Goal: Feedback & Contribution: Submit feedback/report problem

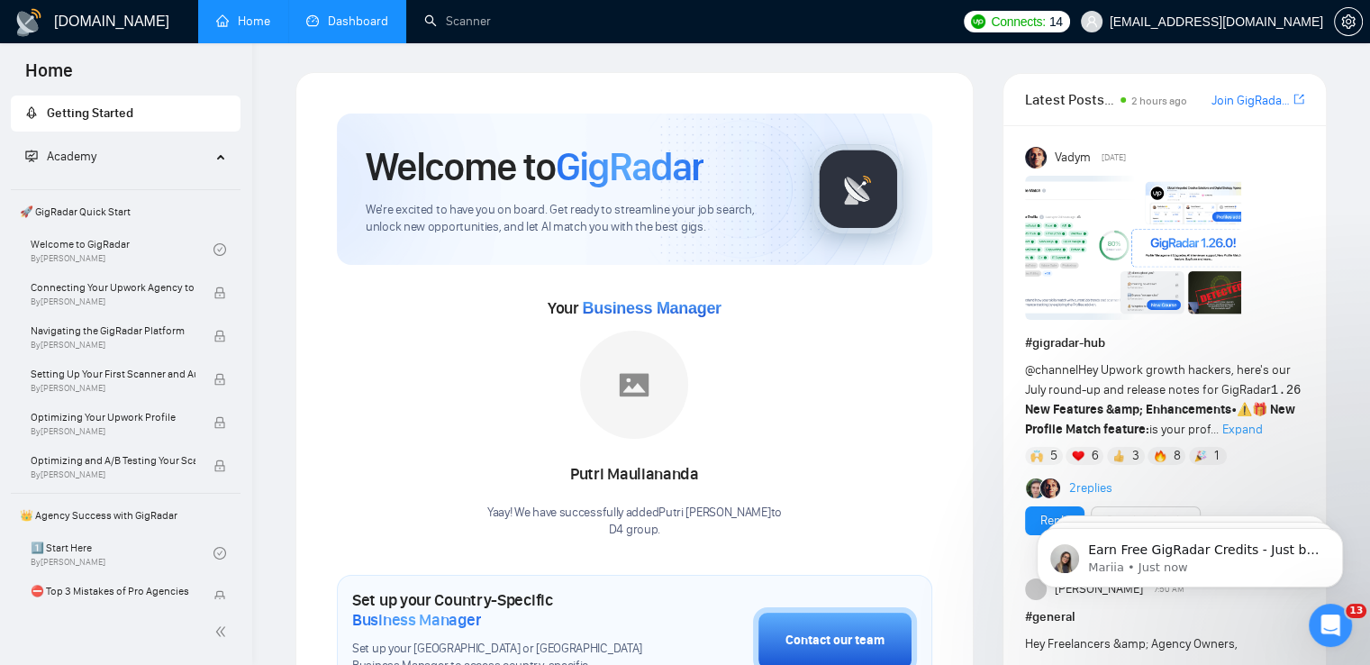
click at [377, 24] on link "Dashboard" at bounding box center [347, 21] width 82 height 15
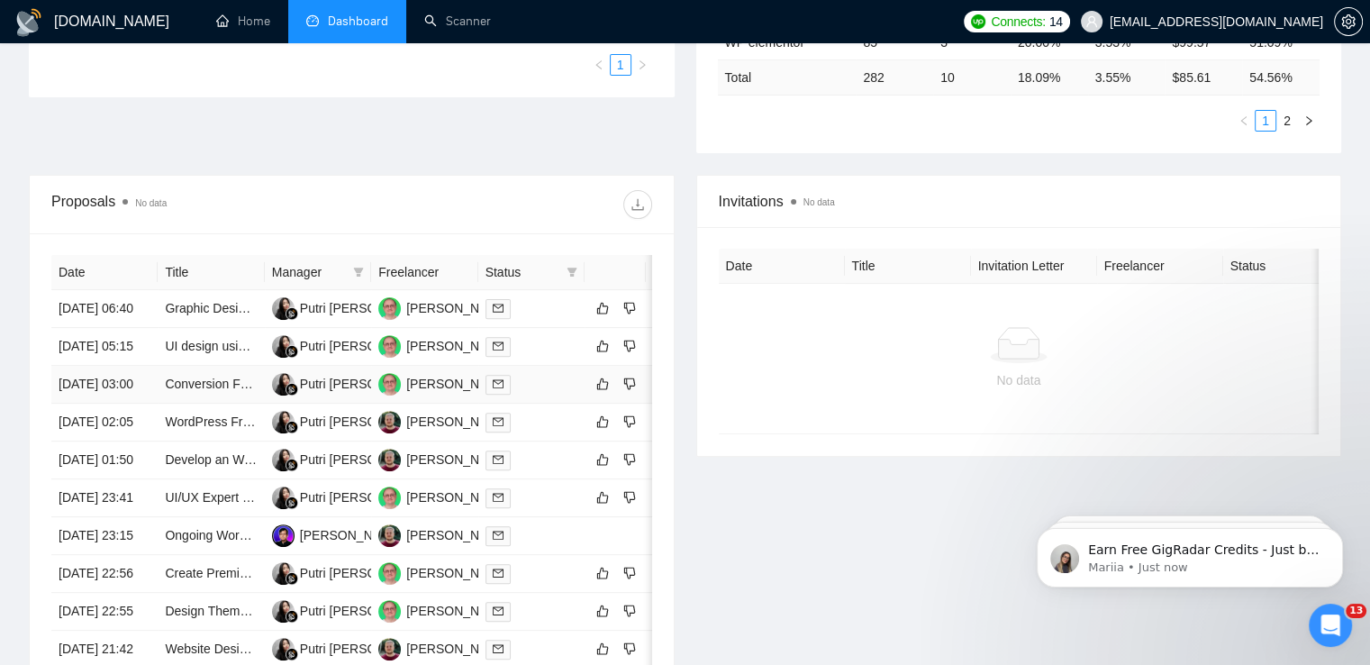
scroll to position [811, 0]
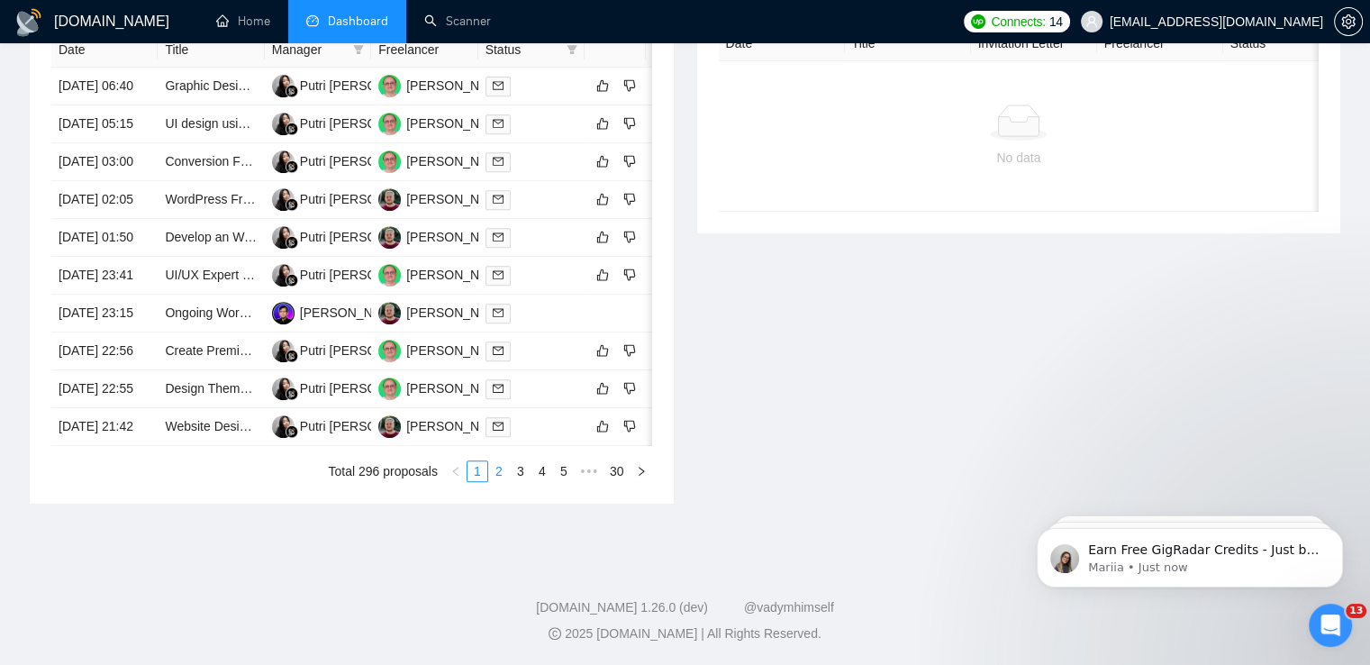
click at [500, 481] on link "2" at bounding box center [499, 471] width 20 height 20
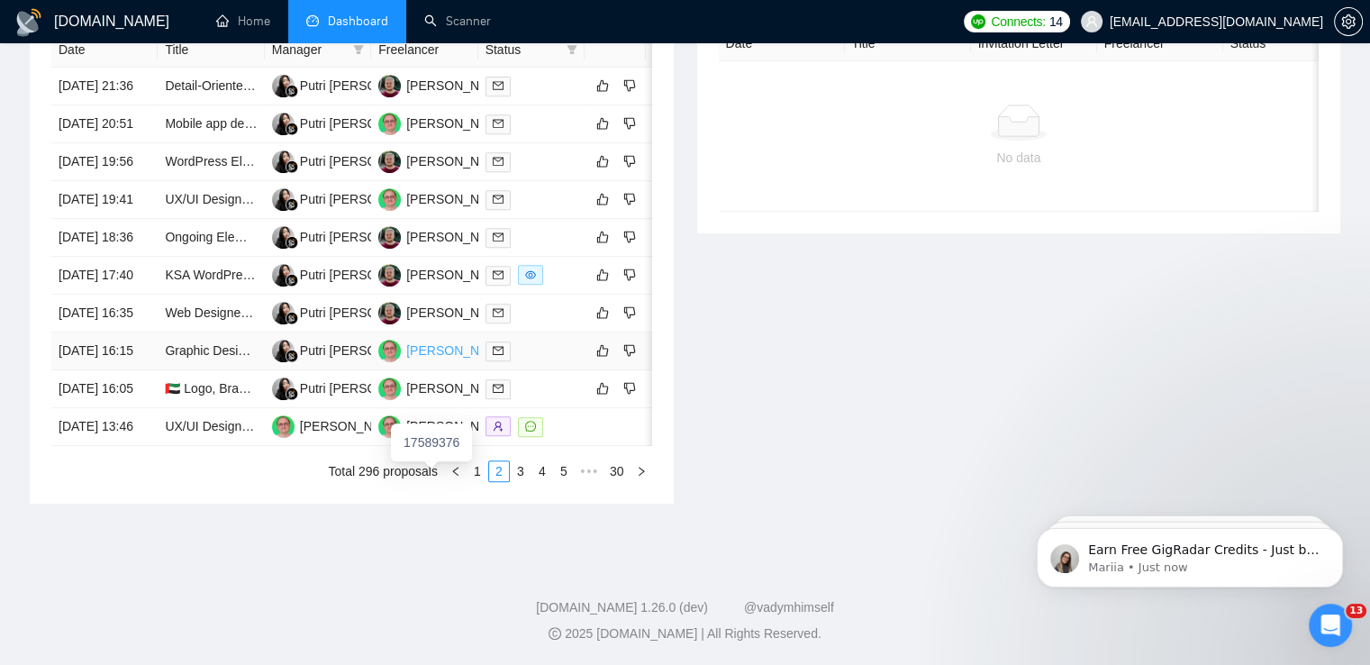
scroll to position [721, 0]
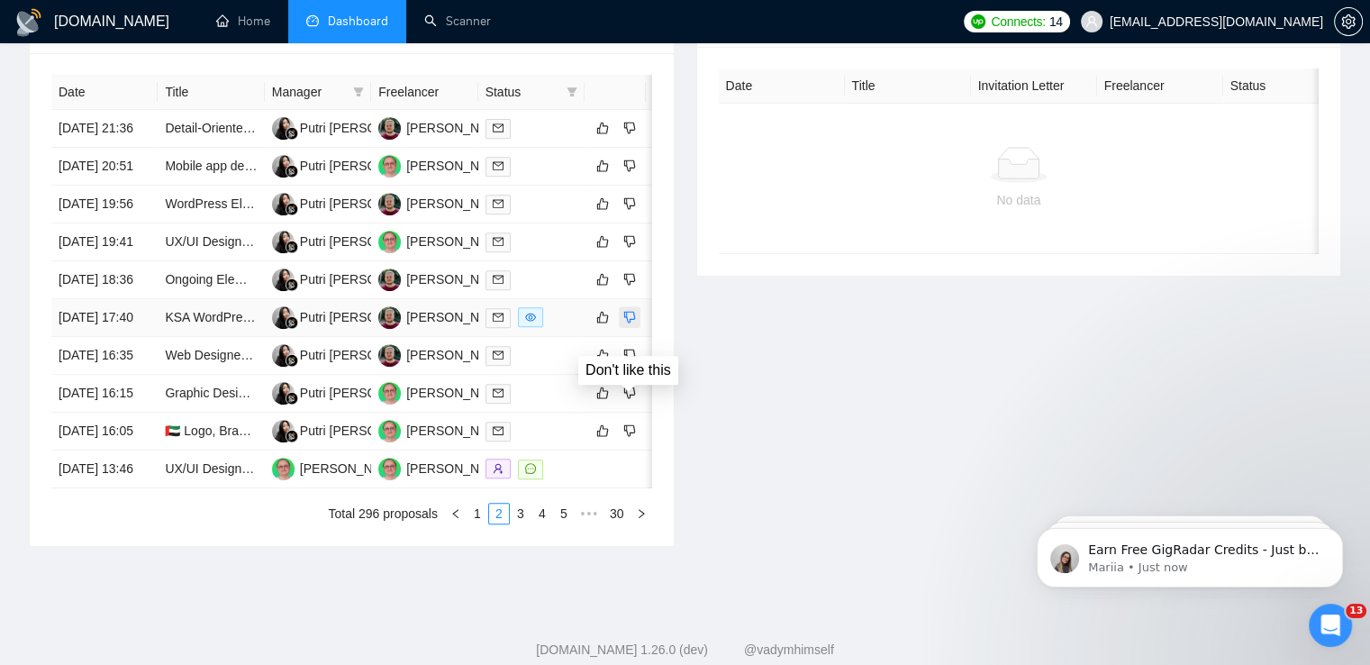
click at [634, 323] on icon "dislike" at bounding box center [630, 318] width 12 height 12
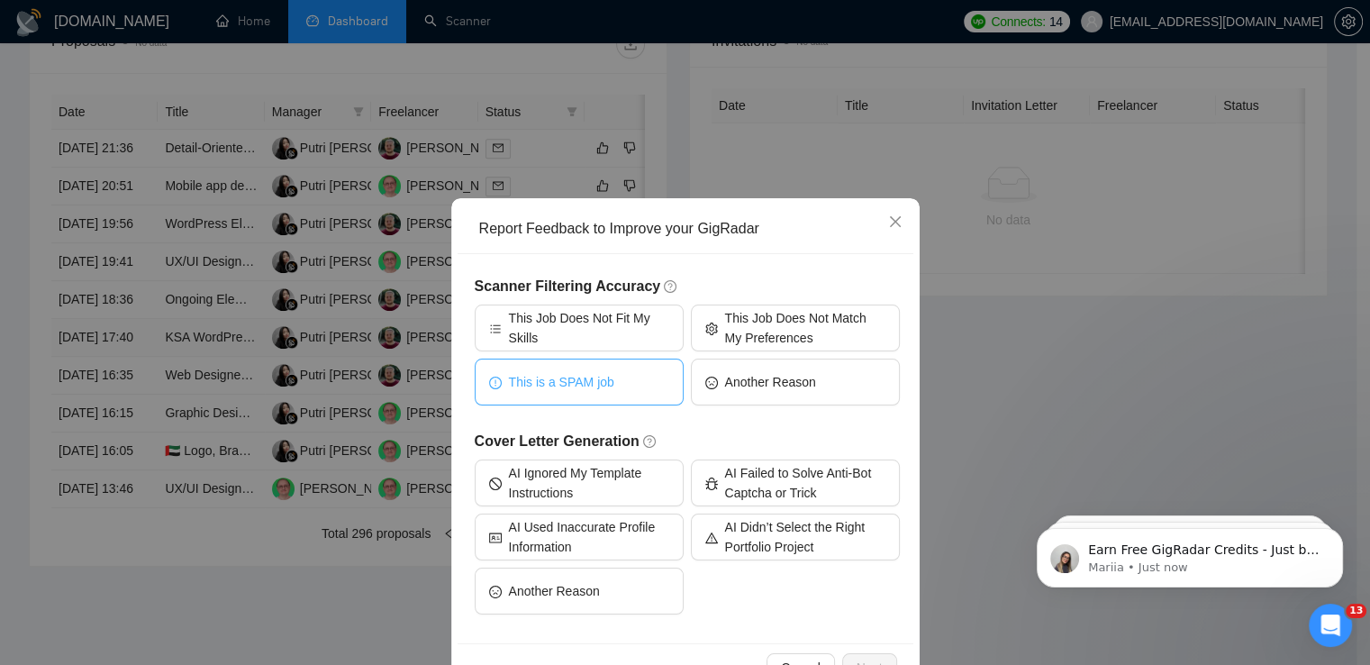
click at [606, 393] on button "This is a SPAM job" at bounding box center [579, 381] width 209 height 47
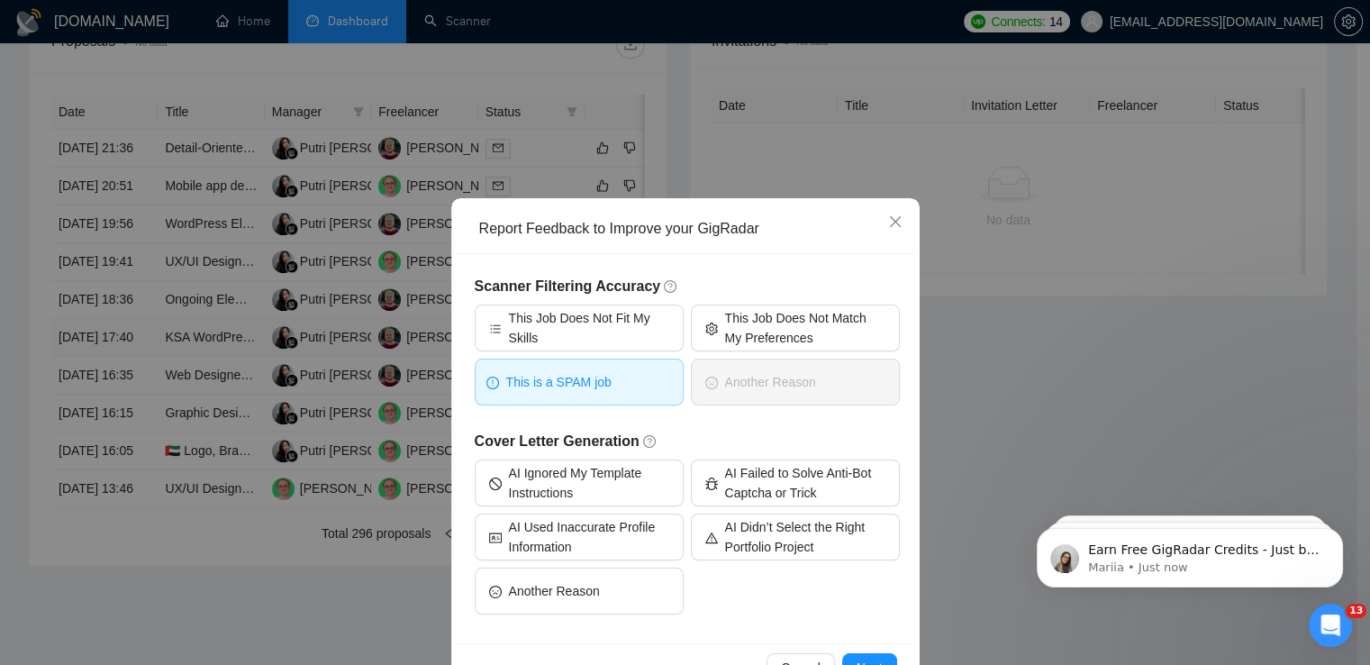
scroll to position [54, 0]
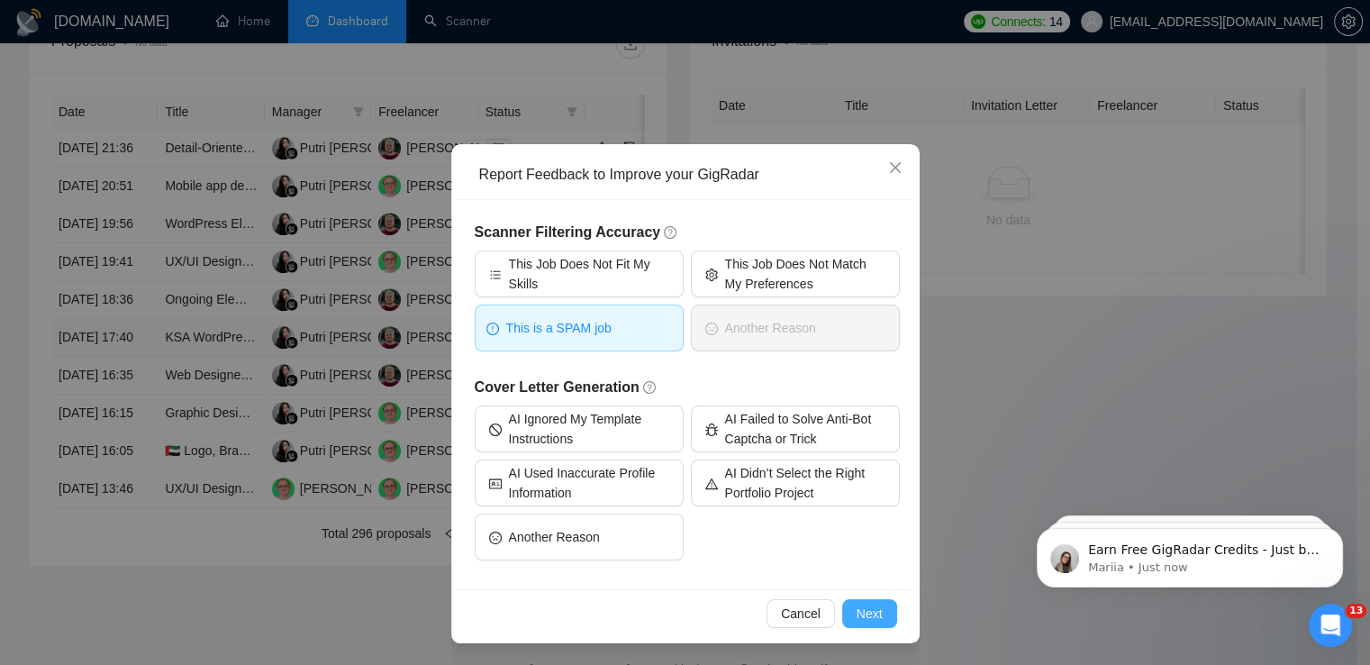
click at [857, 607] on span "Next" at bounding box center [870, 613] width 26 height 20
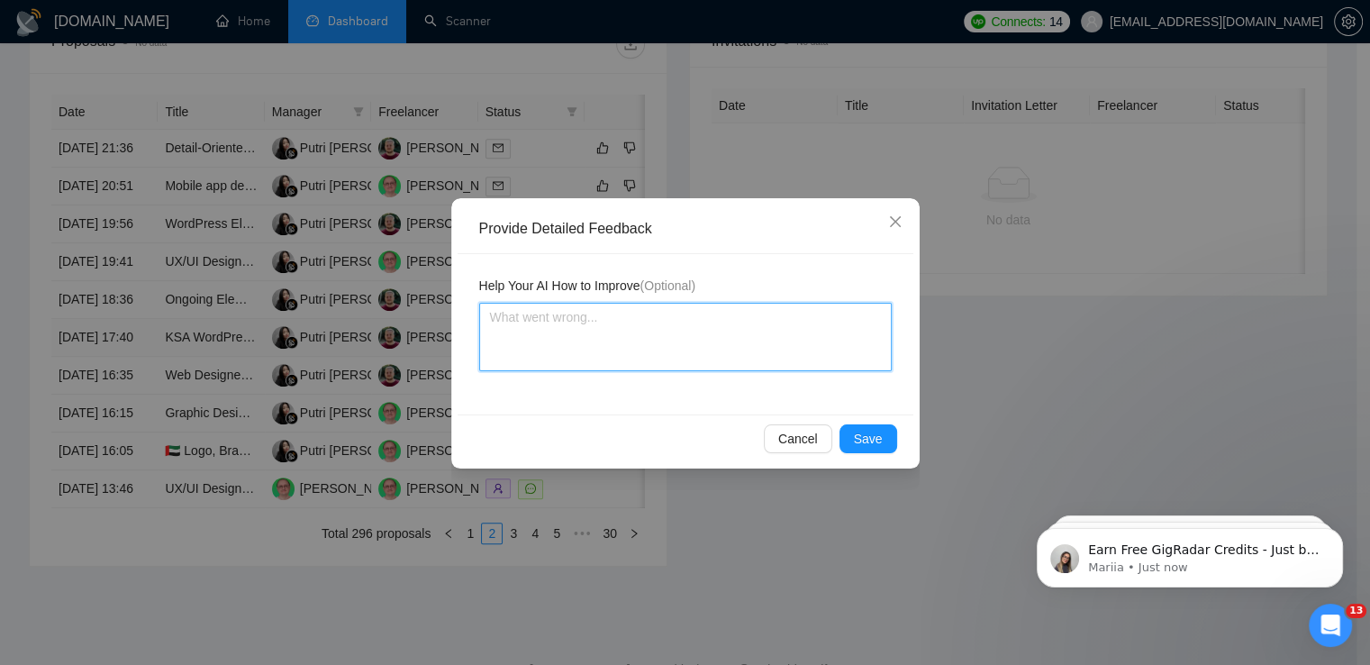
click at [641, 336] on textarea at bounding box center [685, 337] width 413 height 68
type textarea "[PERSON_NAME]"
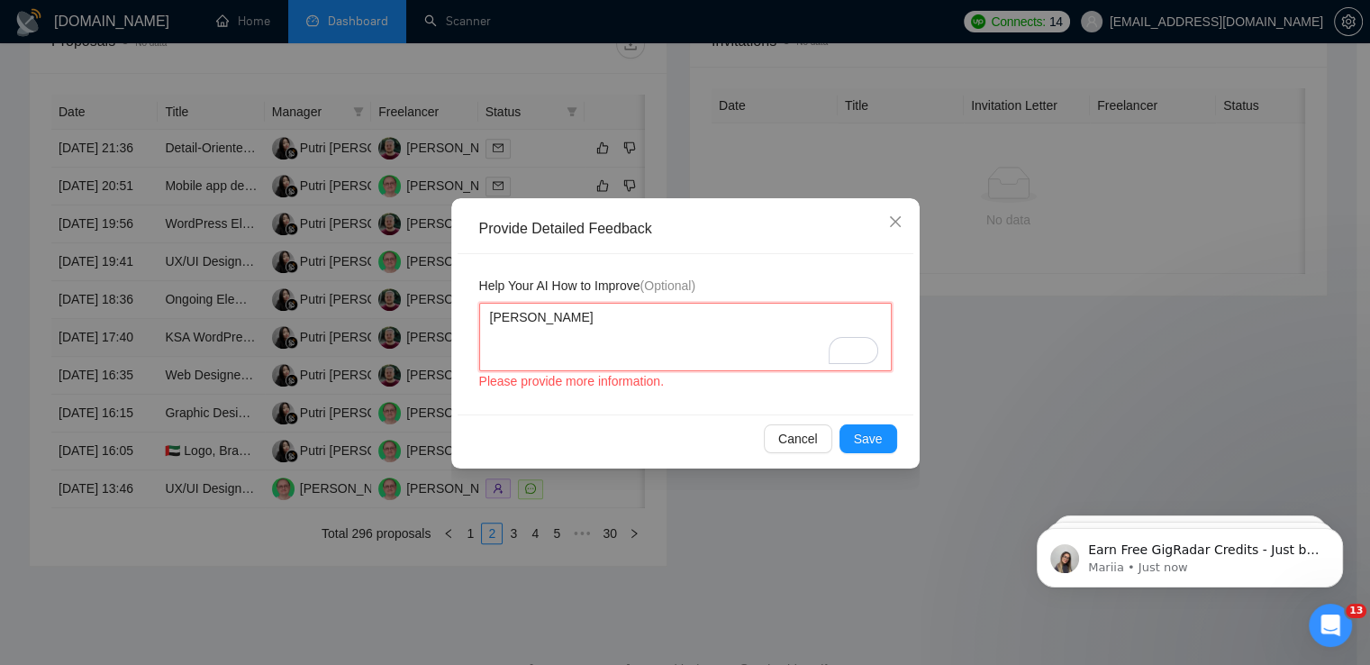
type textarea "аг"
type textarea "[PERSON_NAME]"
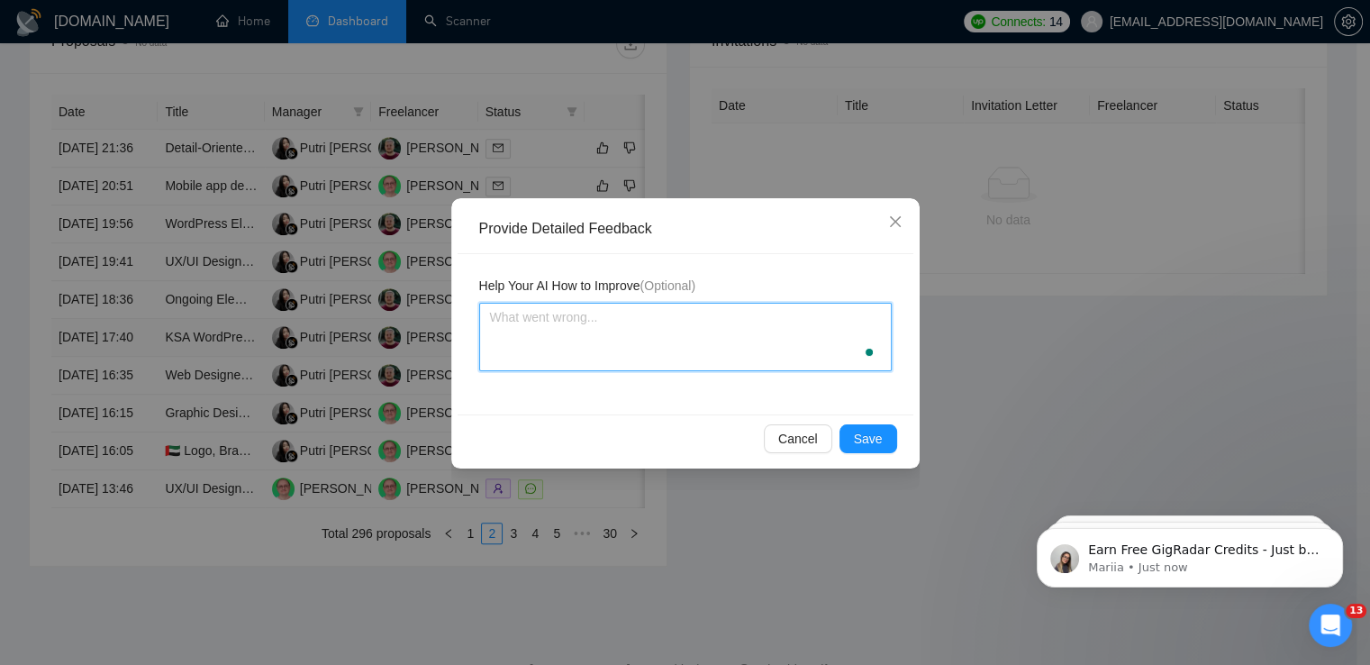
type textarea "[PERSON_NAME]"
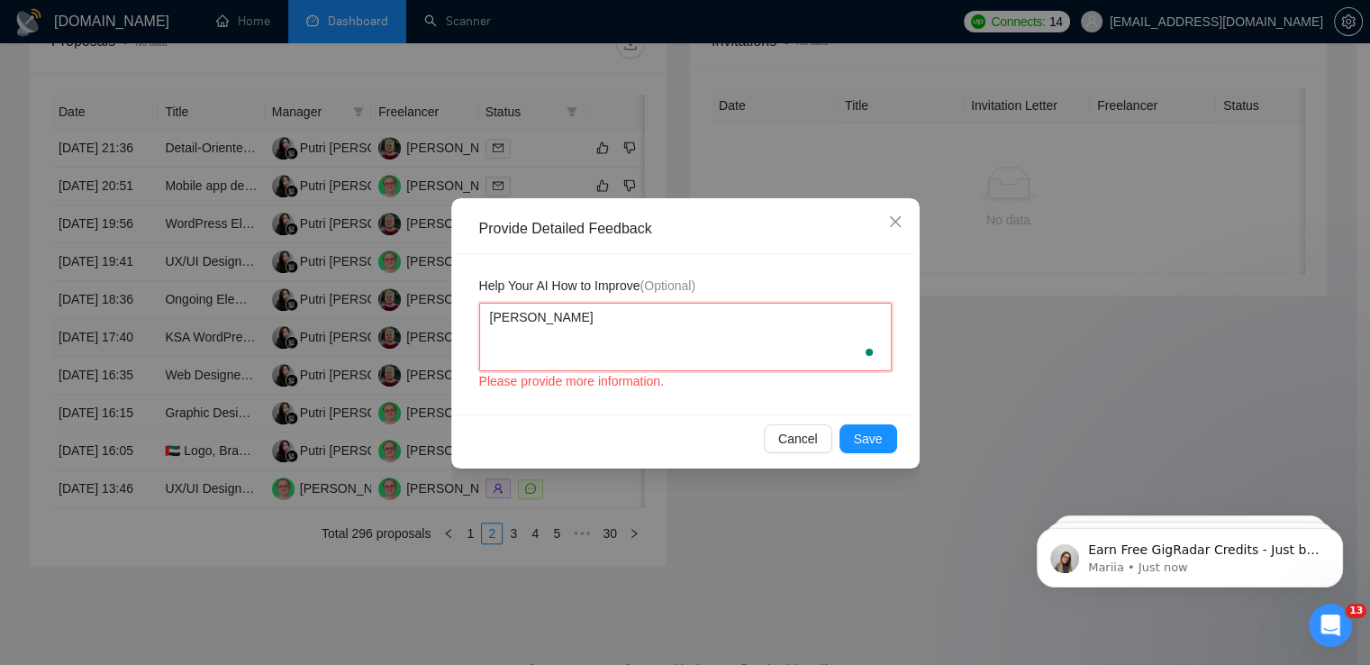
type textarea "аг"
type textarea "[PERSON_NAME]"
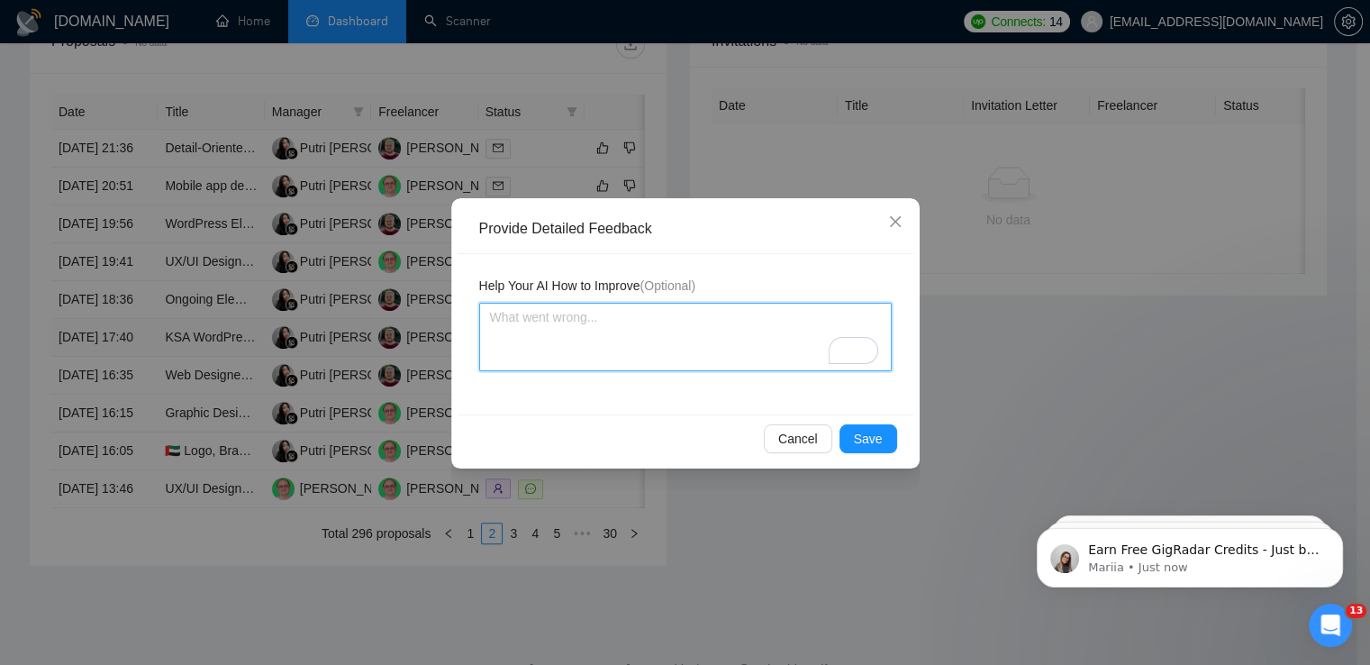
type textarea "f"
type textarea "fu"
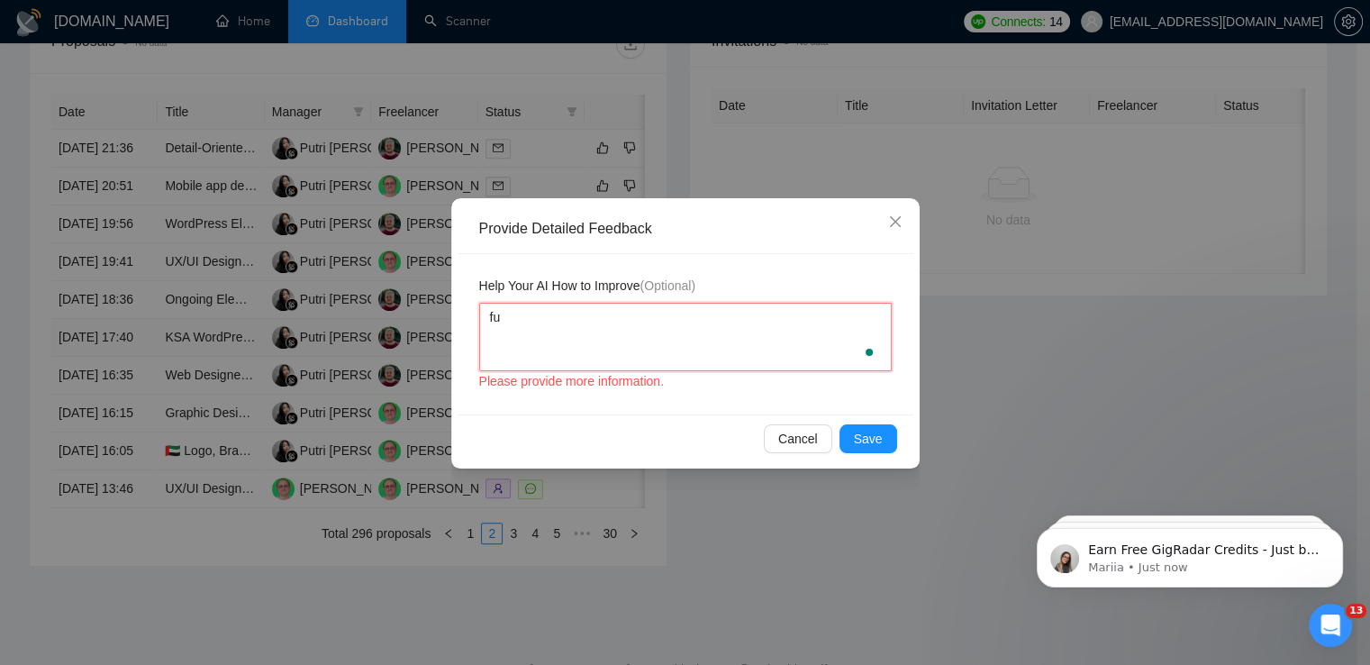
type textarea "fuc"
type textarea "fuck"
type textarea "fucki"
type textarea "fuckin"
type textarea "fucking"
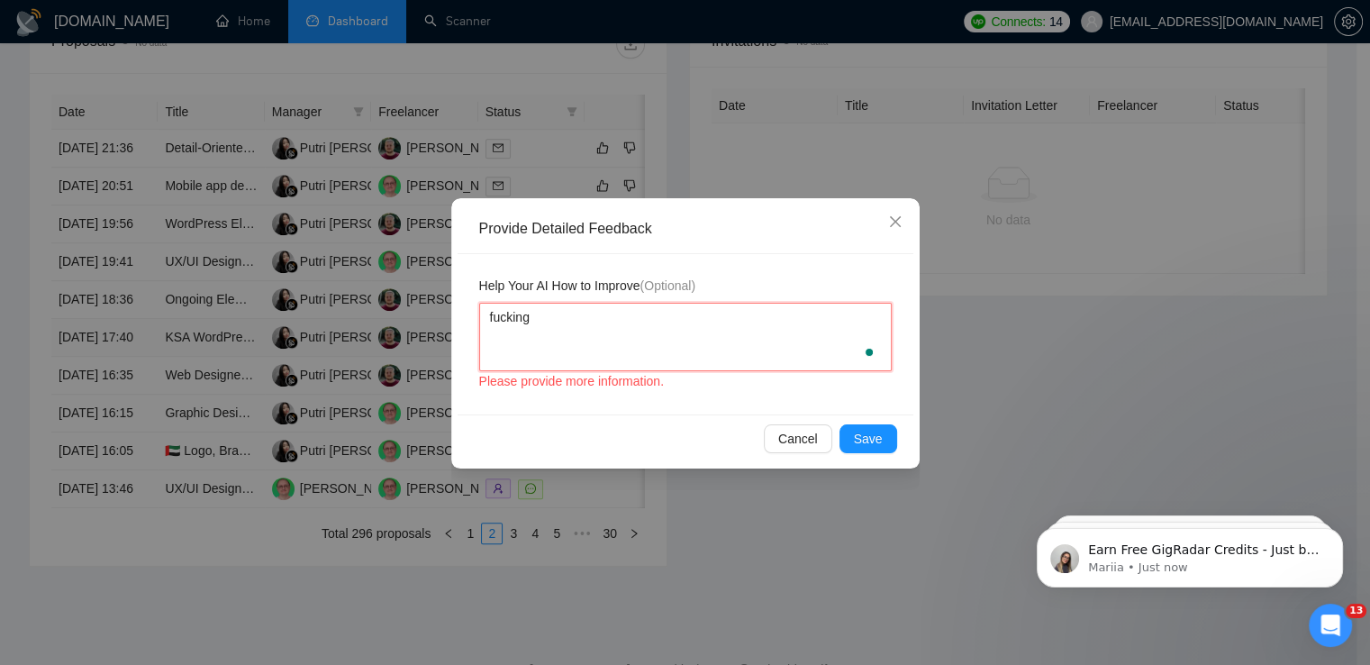
type textarea "fucking"
type textarea "fucking s"
type textarea "fucking sm"
type textarea "fucking sma"
type textarea "fucking smap"
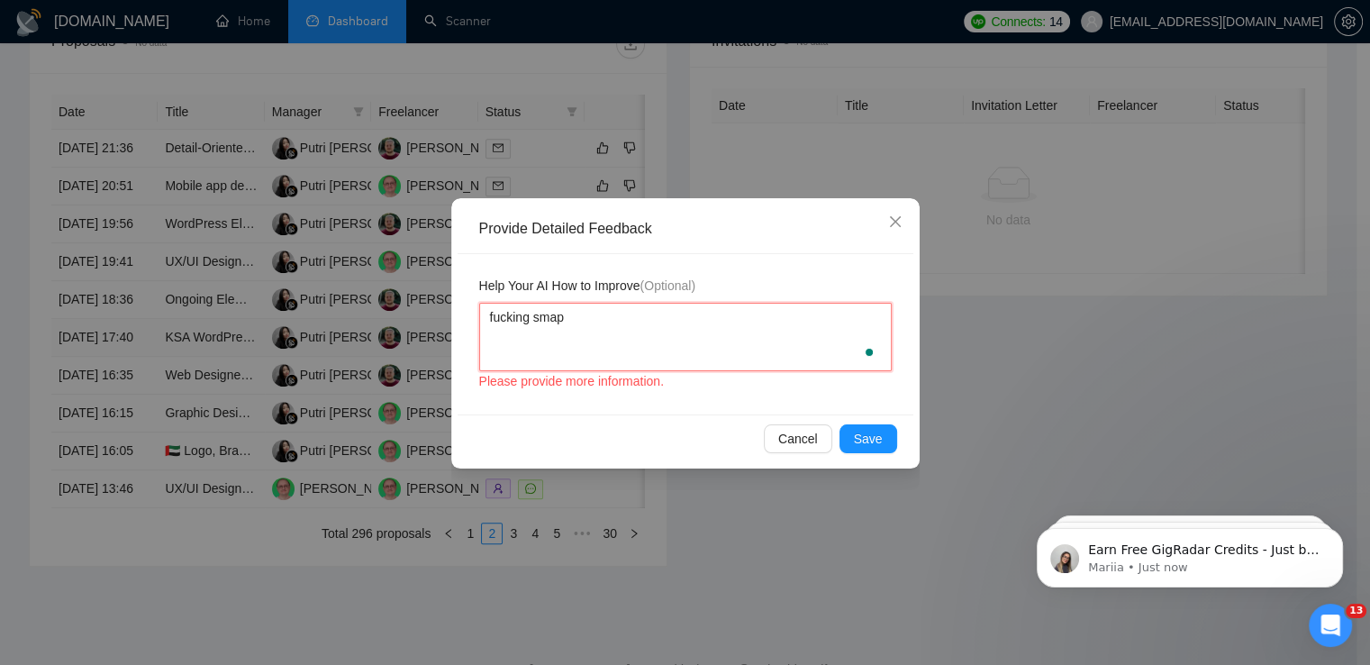
type textarea "fucking smap"
type textarea "fucking smap cl"
type textarea "fucking smap cli"
type textarea "fucking smap clie"
type textarea "fucking smap clien"
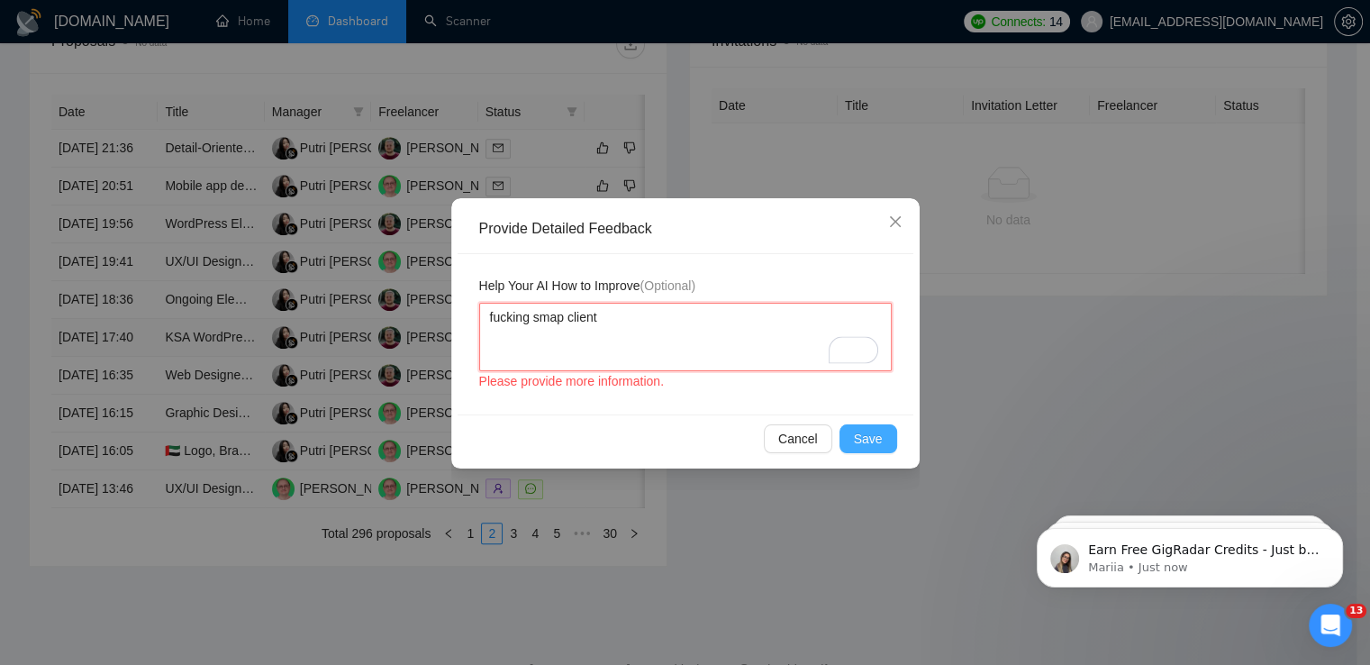
type textarea "fucking smap client"
click at [867, 437] on span "Save" at bounding box center [868, 439] width 29 height 20
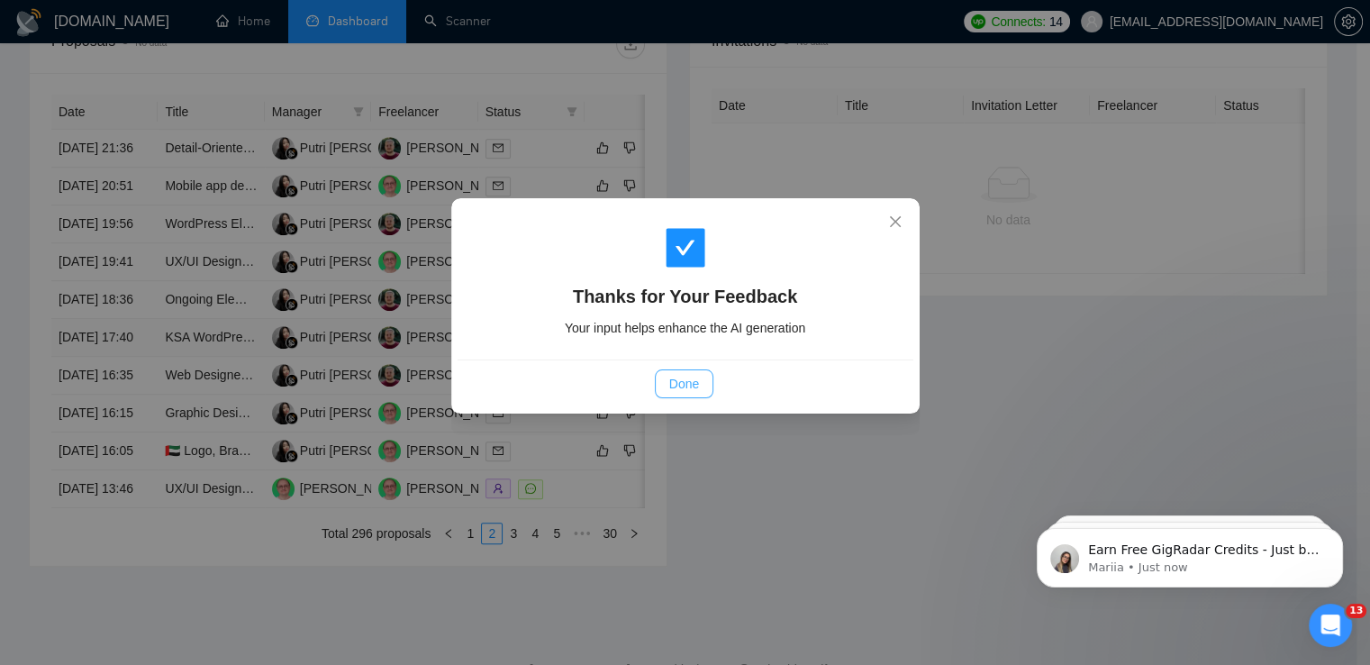
click at [693, 386] on span "Done" at bounding box center [684, 384] width 30 height 20
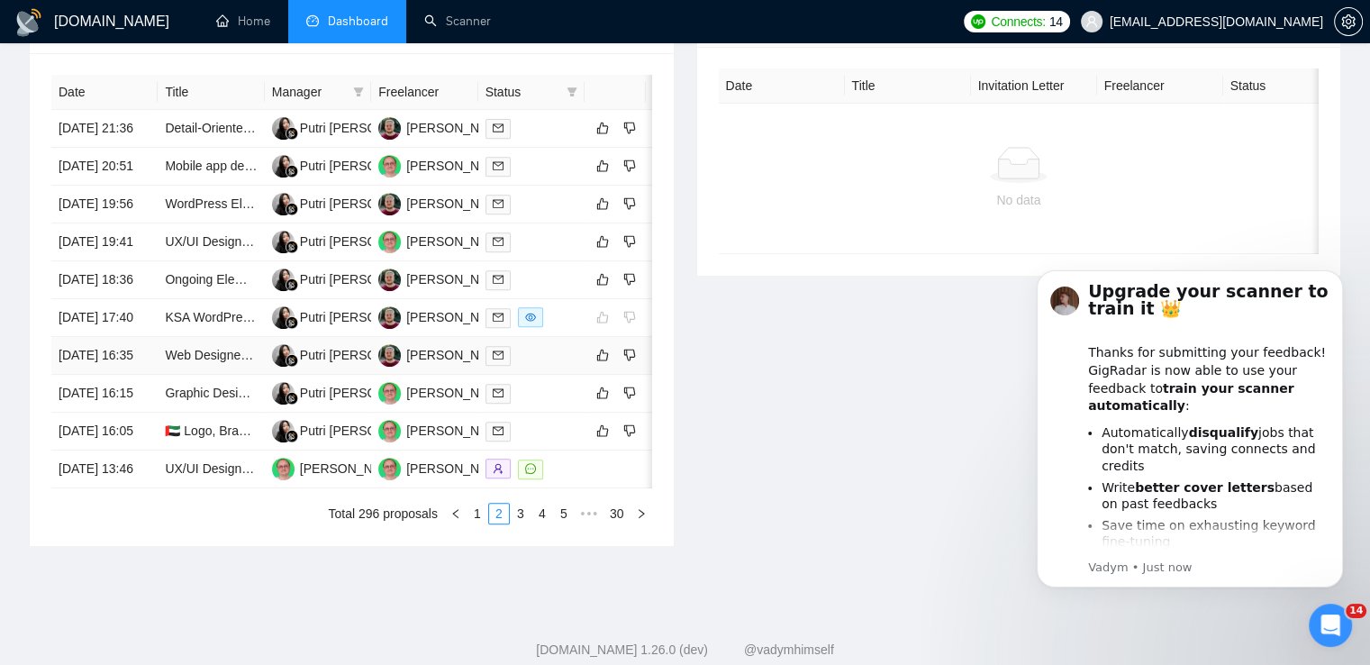
scroll to position [811, 0]
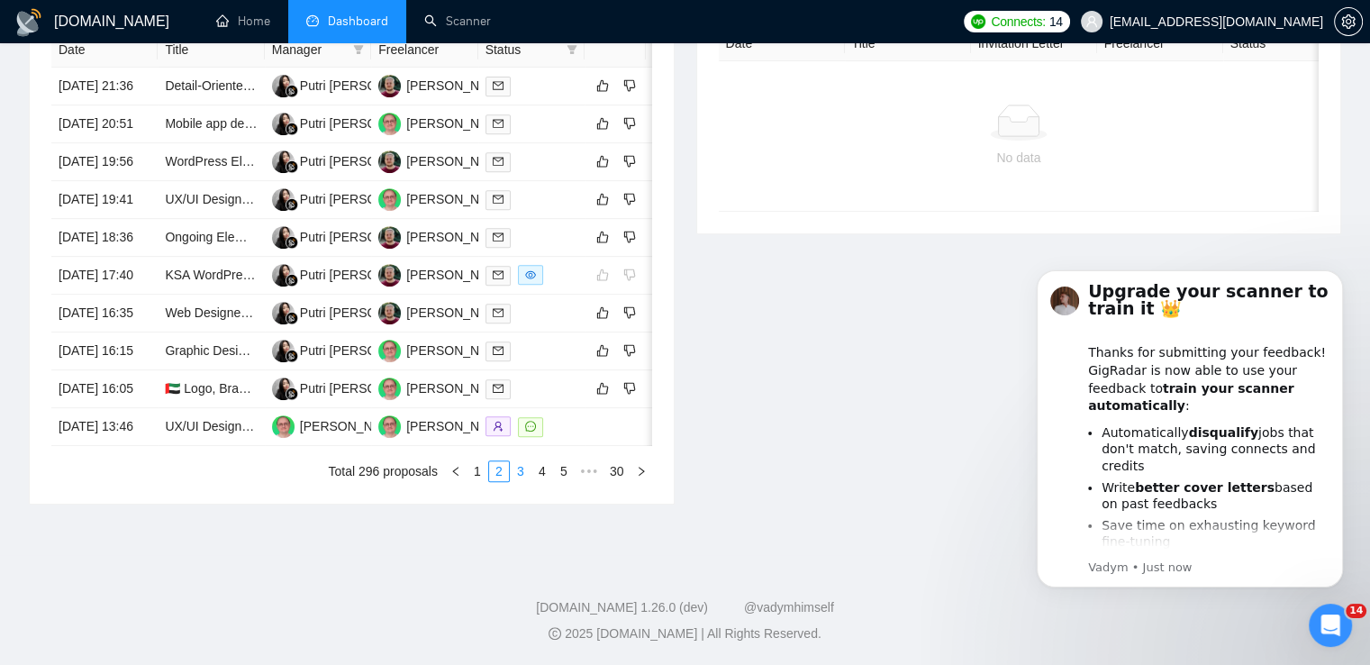
click at [522, 481] on link "3" at bounding box center [521, 471] width 20 height 20
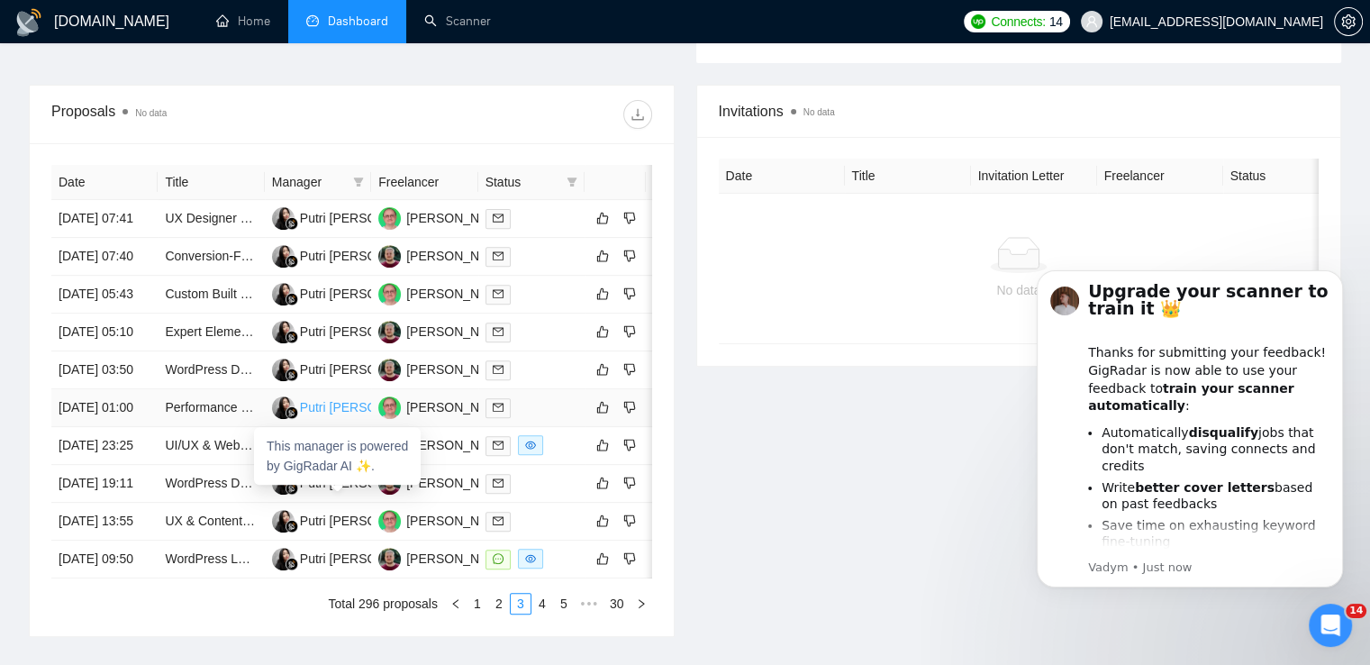
scroll to position [721, 0]
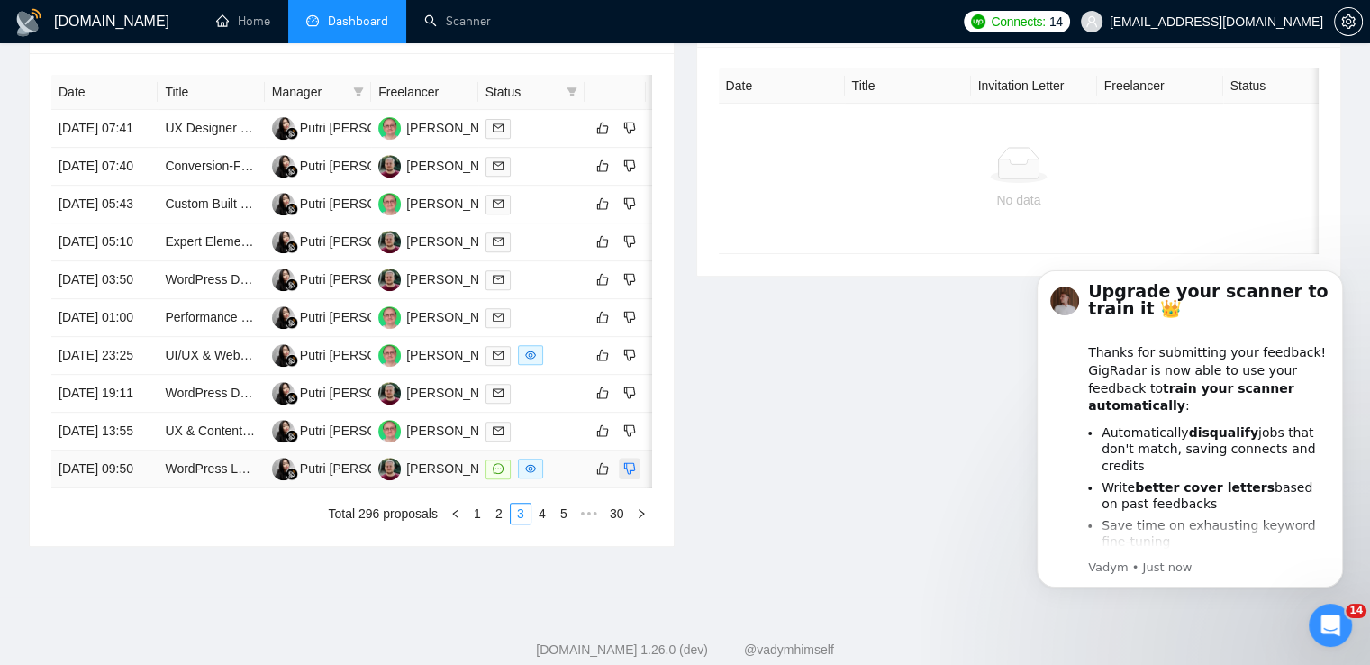
click at [634, 475] on icon "dislike" at bounding box center [630, 469] width 12 height 12
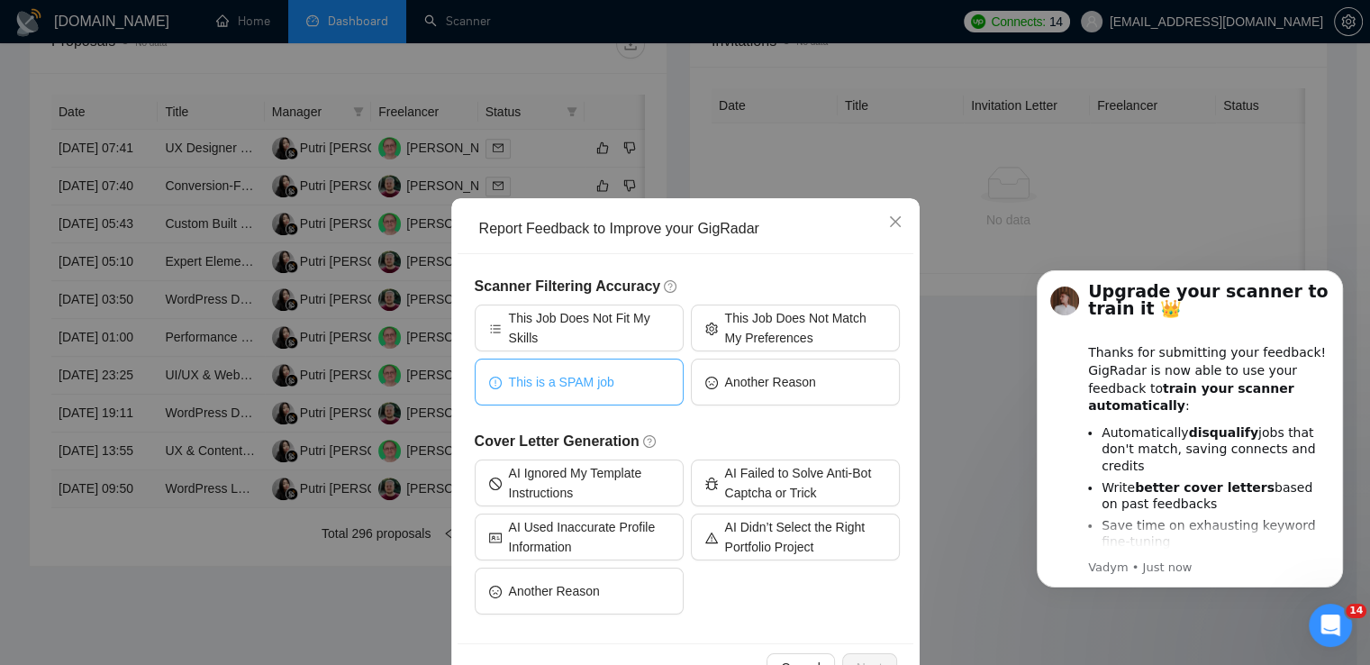
click at [570, 380] on span "This is a SPAM job" at bounding box center [561, 382] width 105 height 20
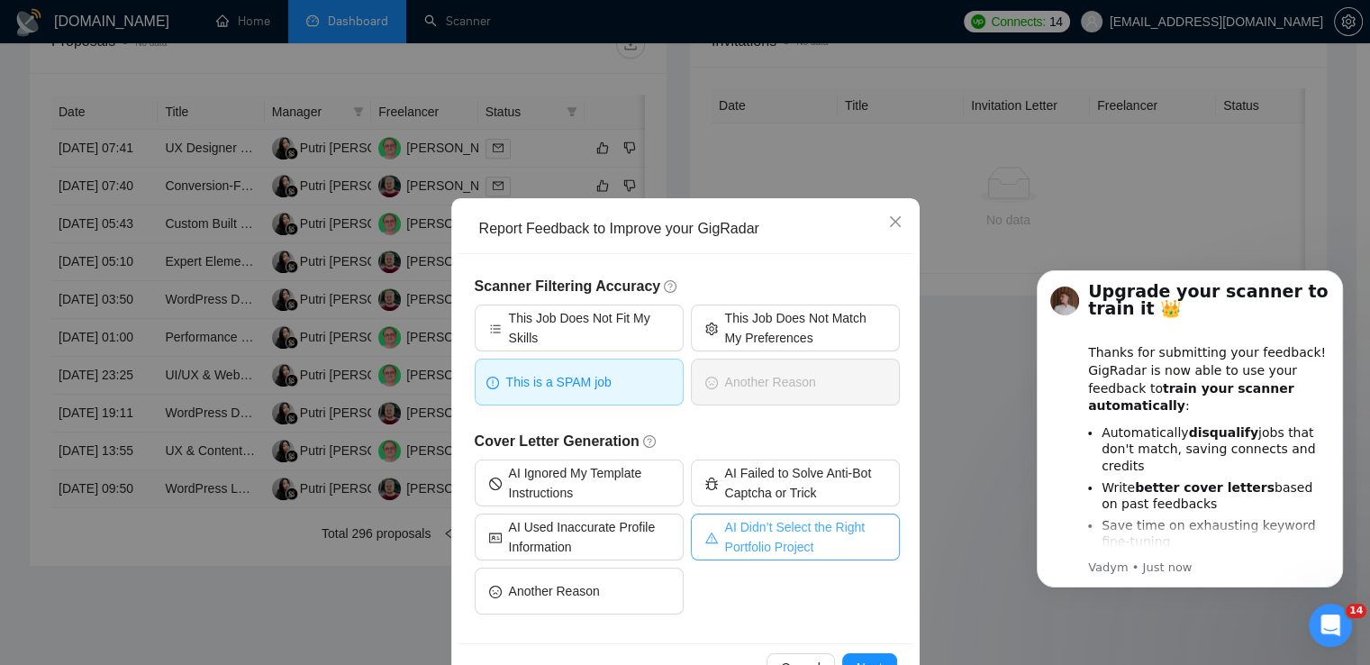
scroll to position [54, 0]
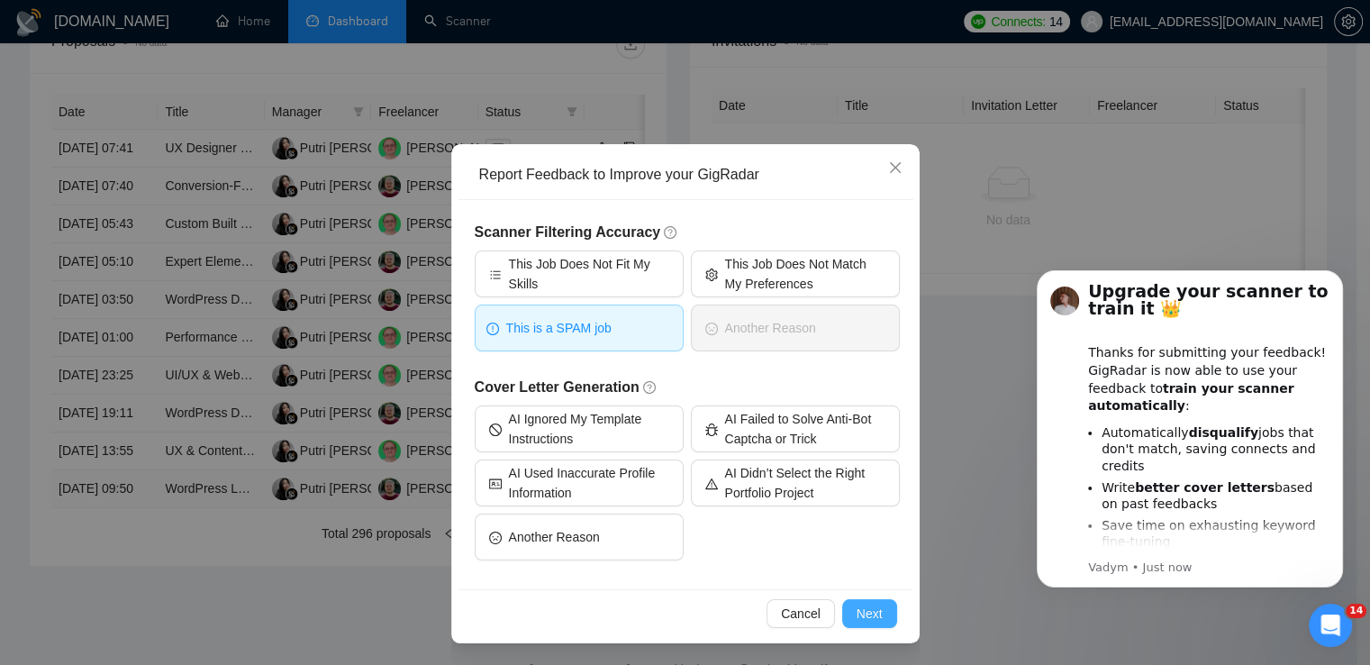
click at [857, 606] on span "Next" at bounding box center [870, 613] width 26 height 20
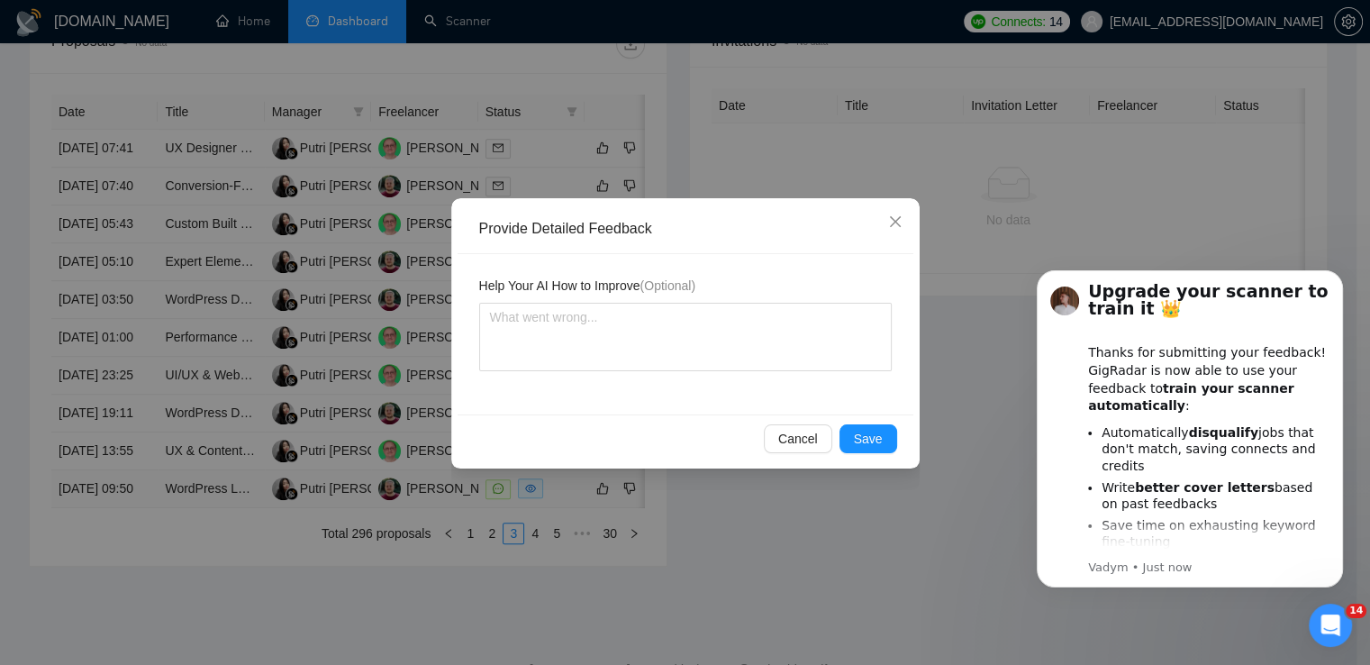
scroll to position [0, 0]
click at [617, 333] on textarea at bounding box center [685, 337] width 413 height 68
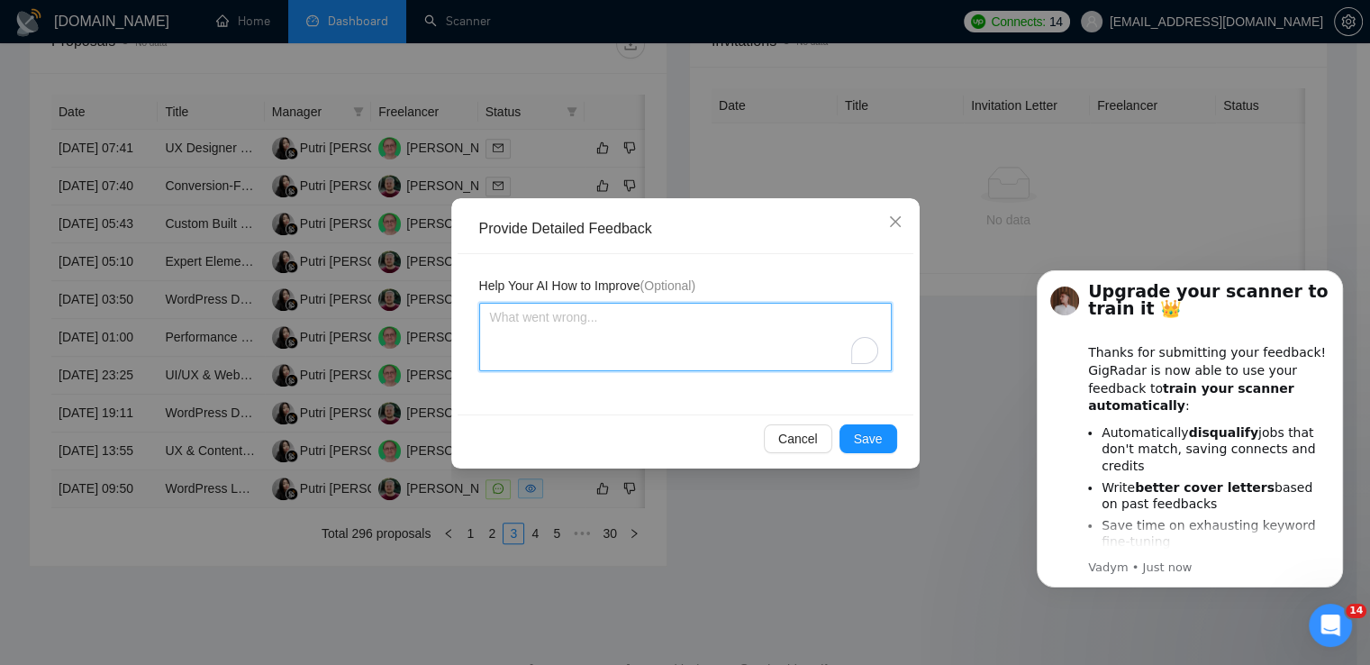
click at [617, 333] on textarea "To enrich screen reader interactions, please activate Accessibility in Grammarl…" at bounding box center [685, 337] width 413 height 68
type textarea "s"
type textarea "sp"
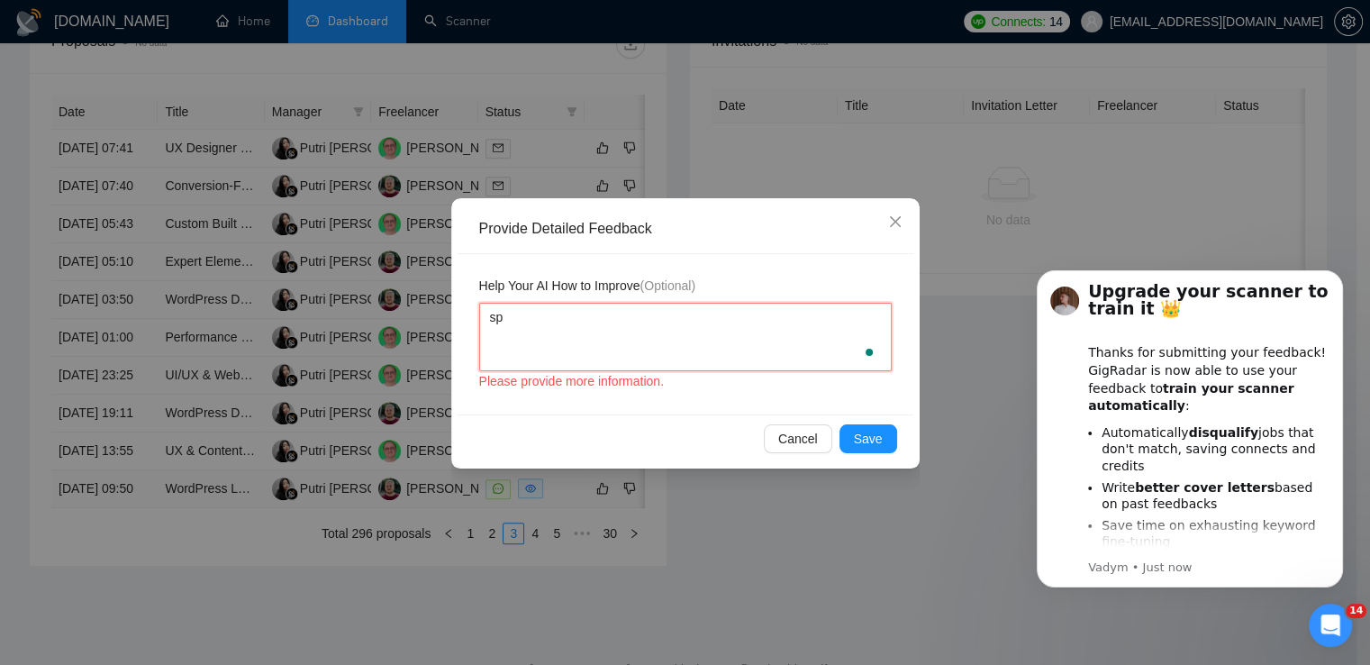
type textarea "spa"
type textarea "spam"
type textarea "spam c"
type textarea "spam cl"
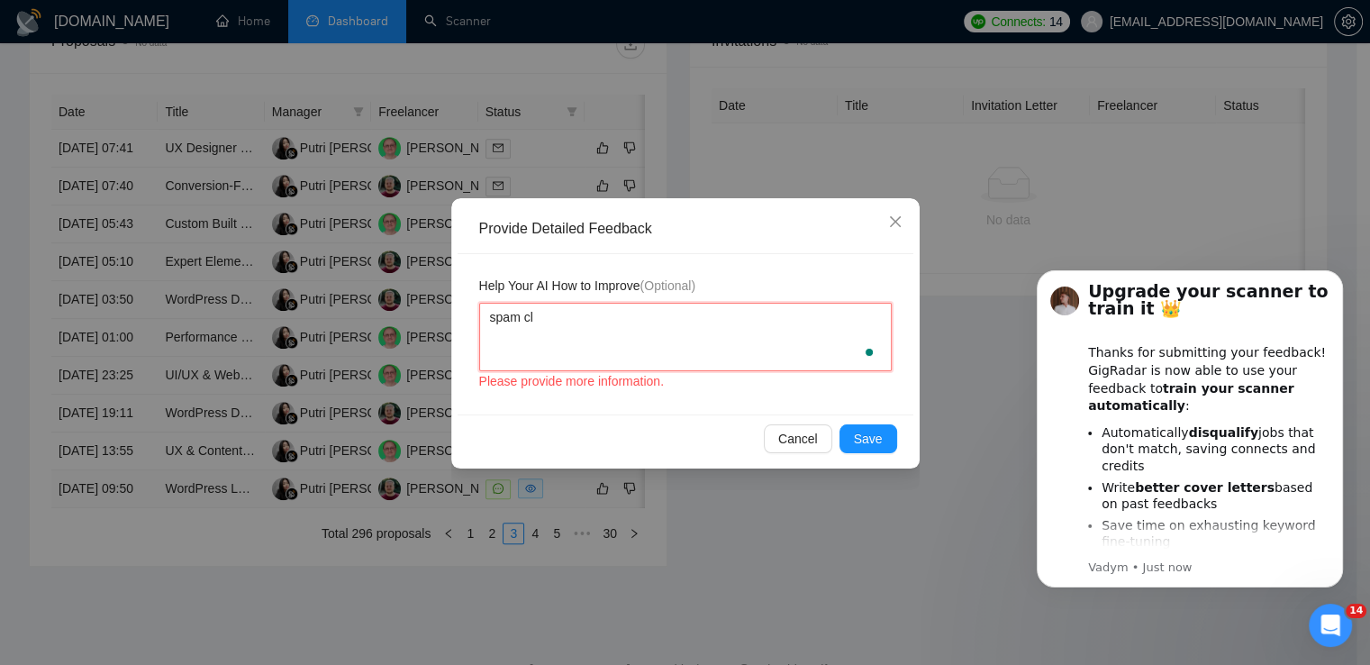
type textarea "spam cli"
type textarea "spam clie"
type textarea "spam clien"
type textarea "spam client"
click at [863, 422] on div "Cancel Save" at bounding box center [686, 438] width 456 height 48
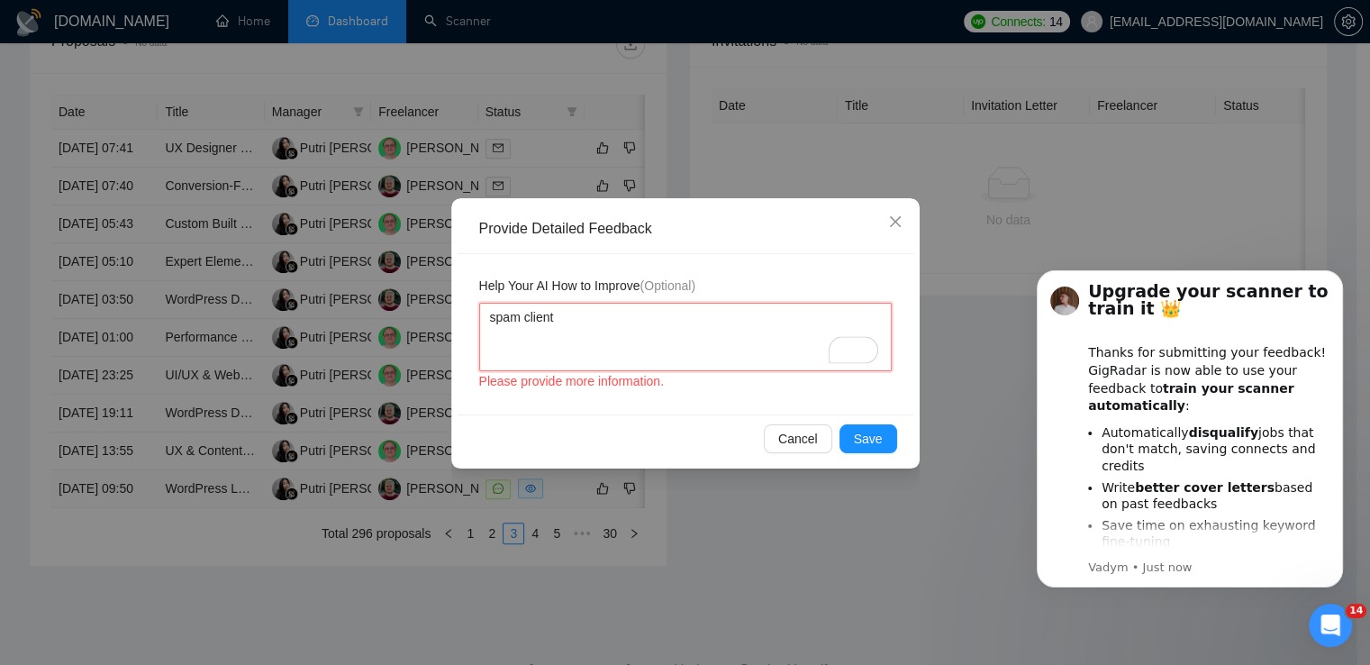
click at [699, 329] on textarea "spam client" at bounding box center [685, 337] width 413 height 68
type textarea "spam client"
click at [861, 440] on span "Save" at bounding box center [868, 439] width 29 height 20
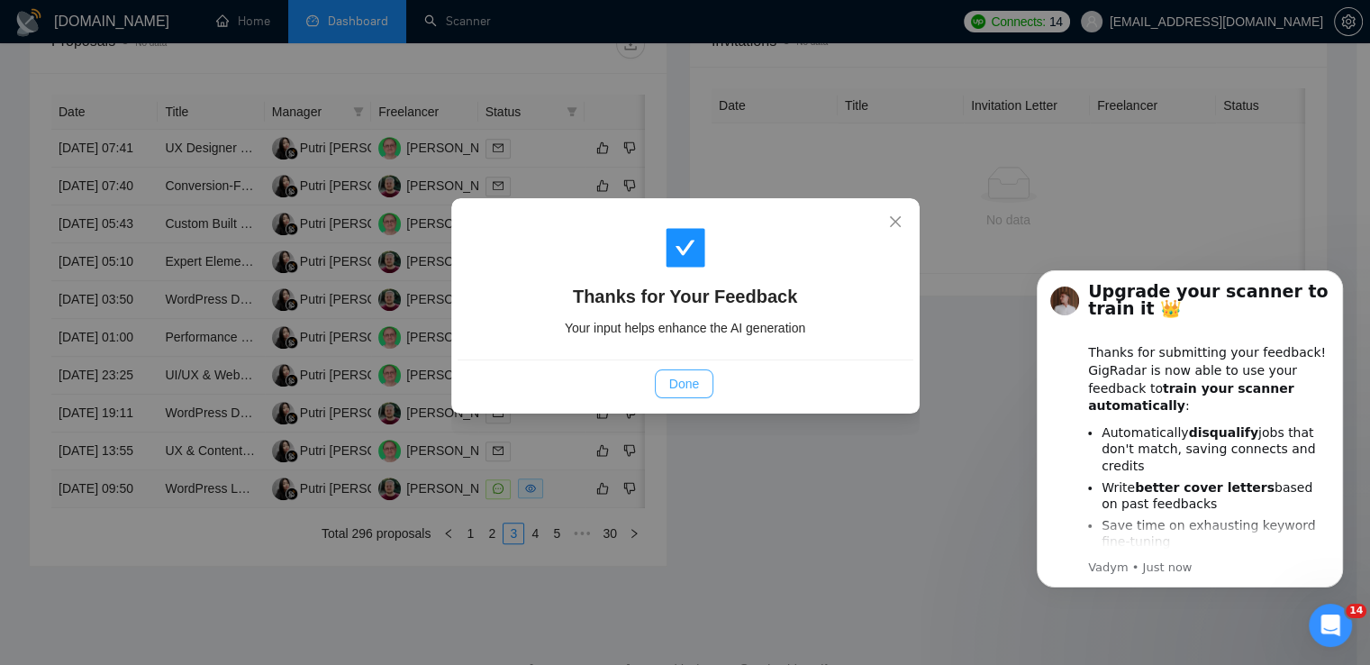
click at [697, 386] on span "Done" at bounding box center [684, 384] width 30 height 20
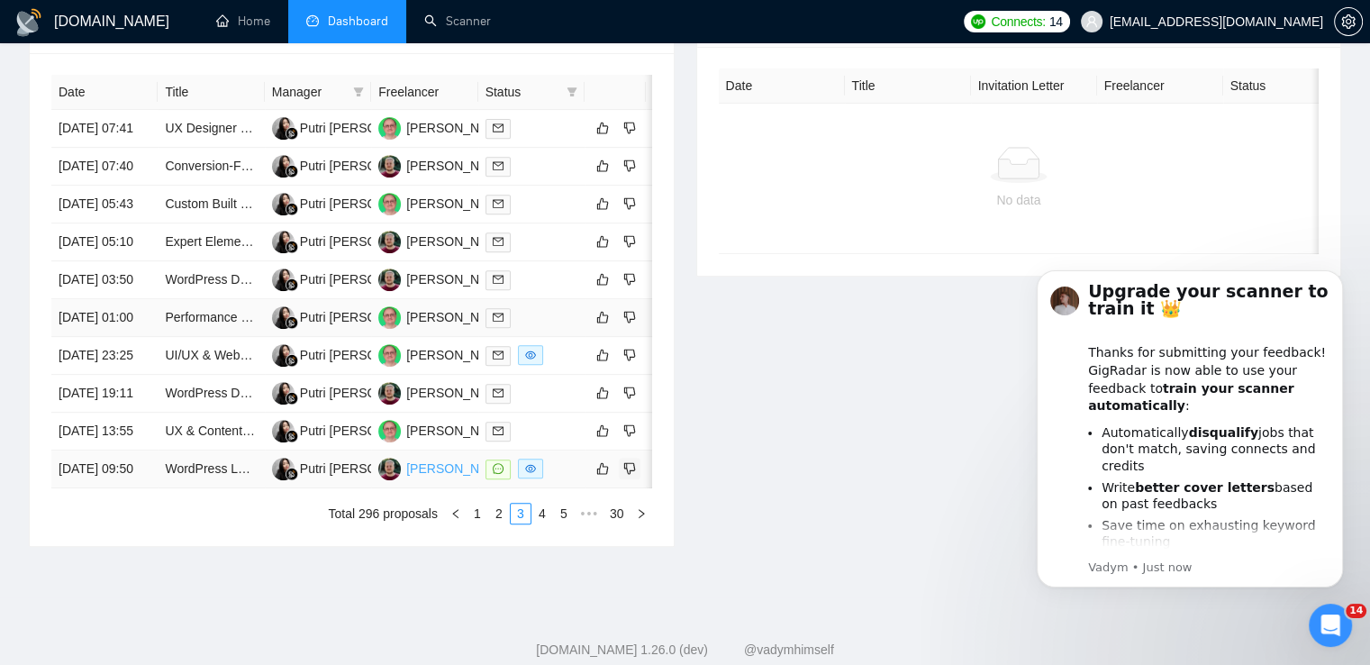
scroll to position [944, 0]
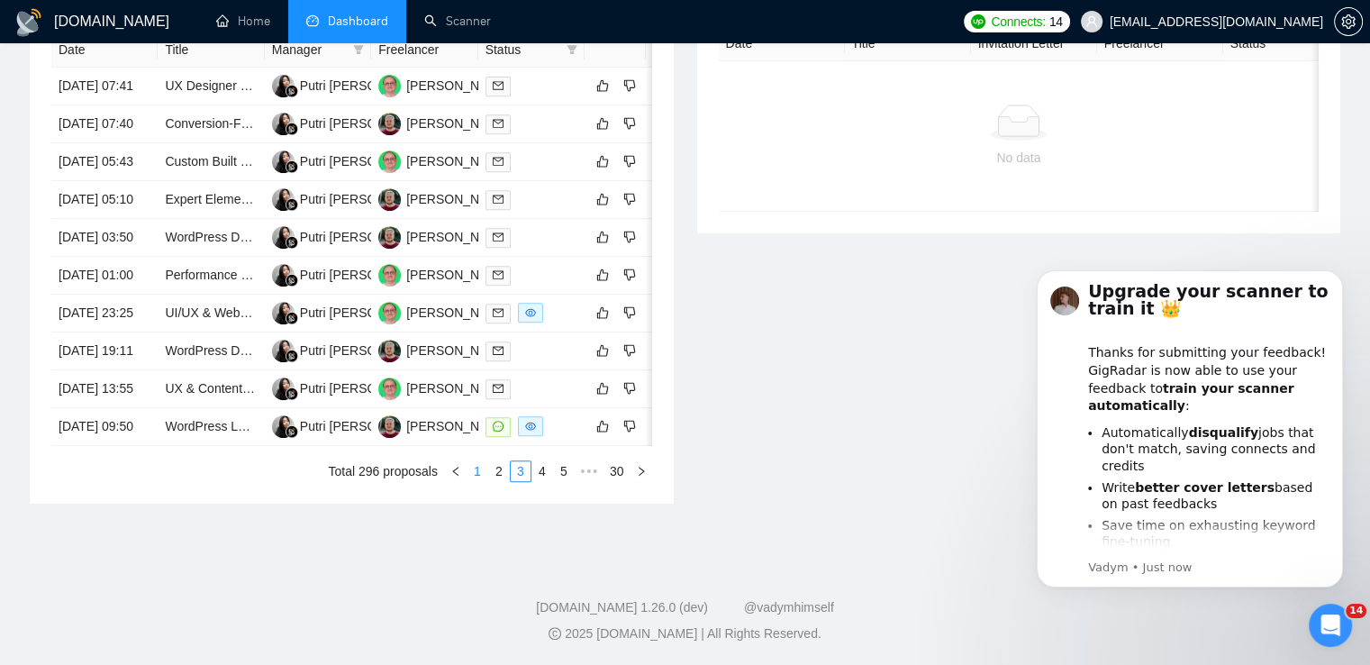
click at [473, 473] on link "1" at bounding box center [477, 471] width 20 height 20
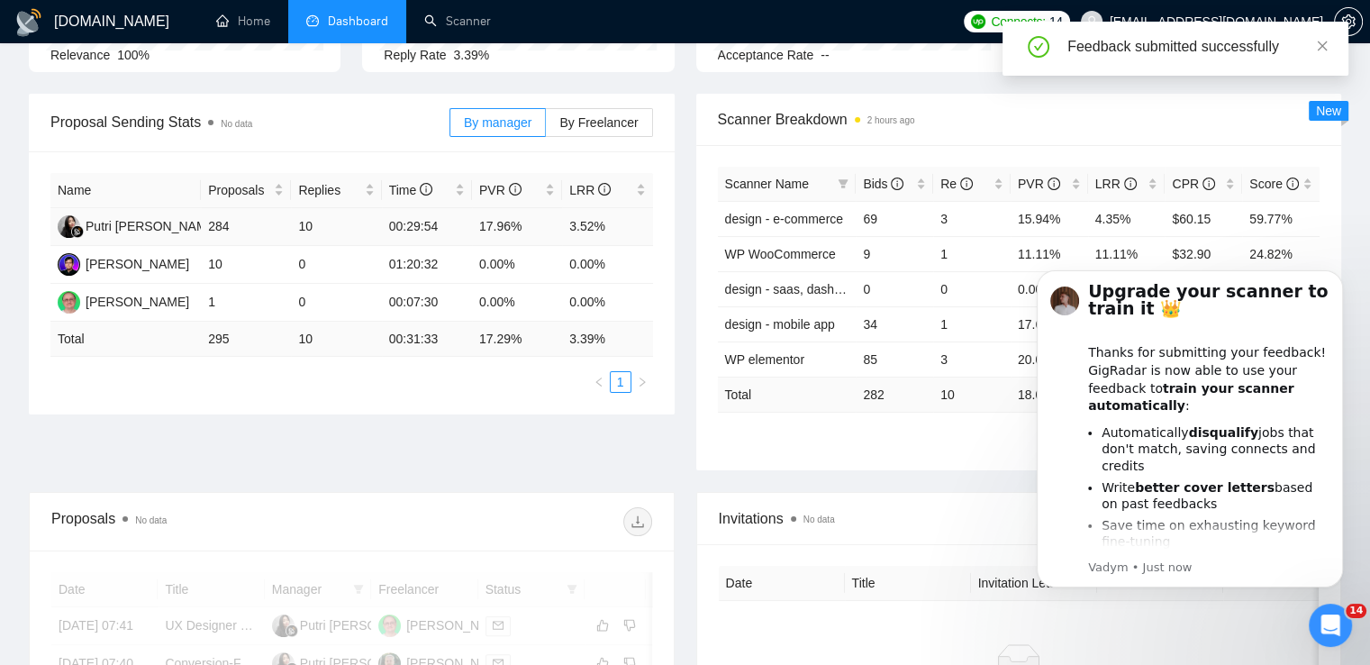
scroll to position [0, 0]
